Goal: Navigation & Orientation: Find specific page/section

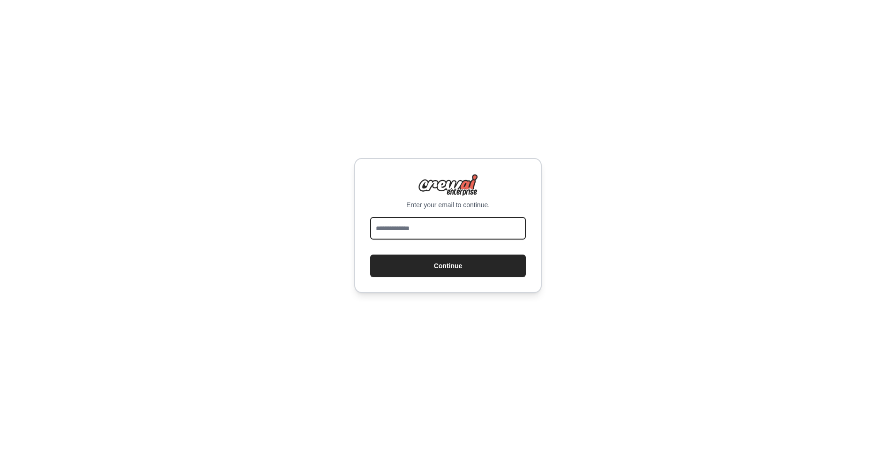
click at [401, 225] on input "email" at bounding box center [448, 228] width 156 height 22
type input "**********"
click at [444, 267] on button "Continue" at bounding box center [448, 265] width 156 height 22
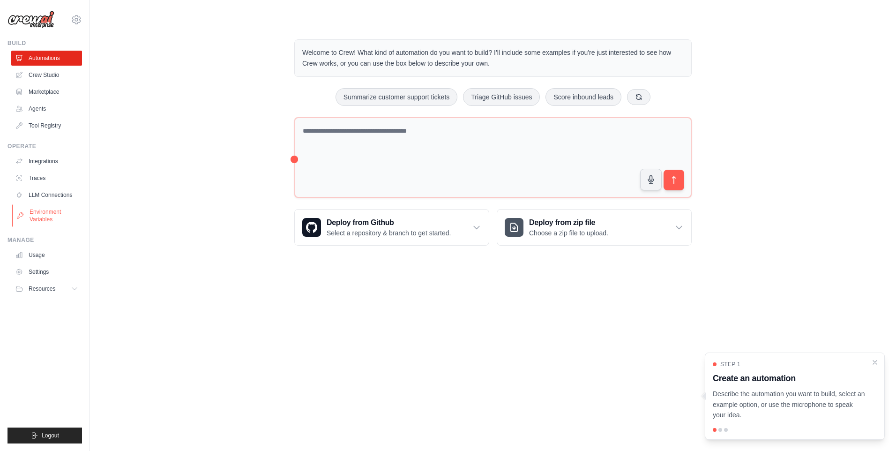
click at [52, 211] on link "Environment Variables" at bounding box center [47, 215] width 71 height 22
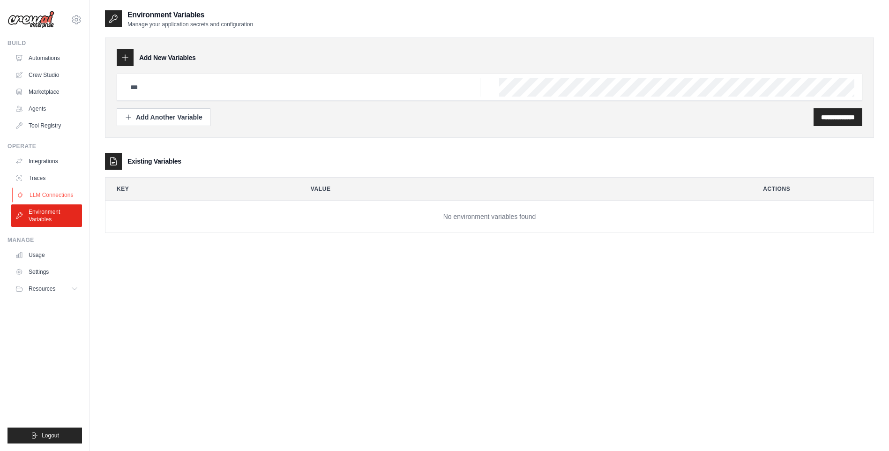
click at [59, 195] on link "LLM Connections" at bounding box center [47, 194] width 71 height 15
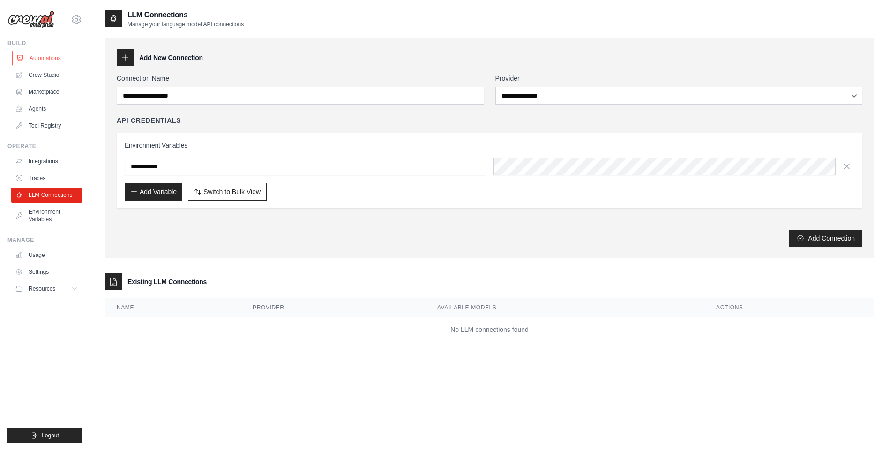
click at [40, 56] on link "Automations" at bounding box center [47, 58] width 71 height 15
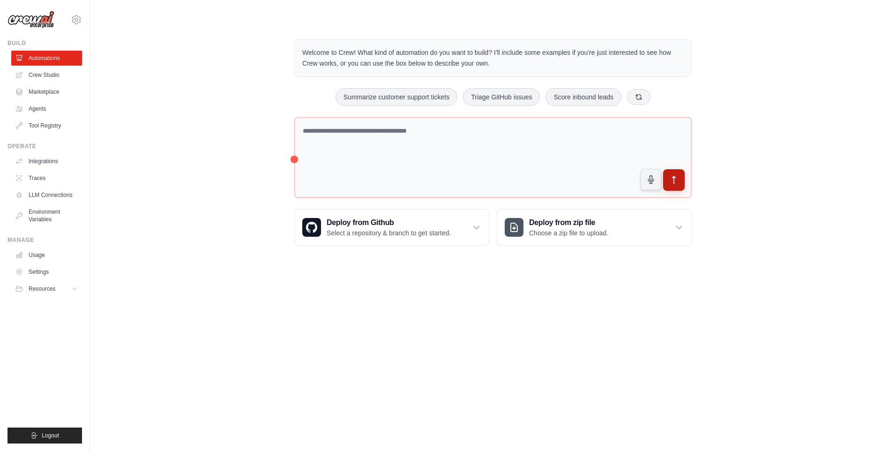
click at [671, 176] on icon "submit" at bounding box center [674, 180] width 10 height 10
click at [52, 433] on span "Logout" at bounding box center [50, 434] width 17 height 7
